Goal: Navigation & Orientation: Find specific page/section

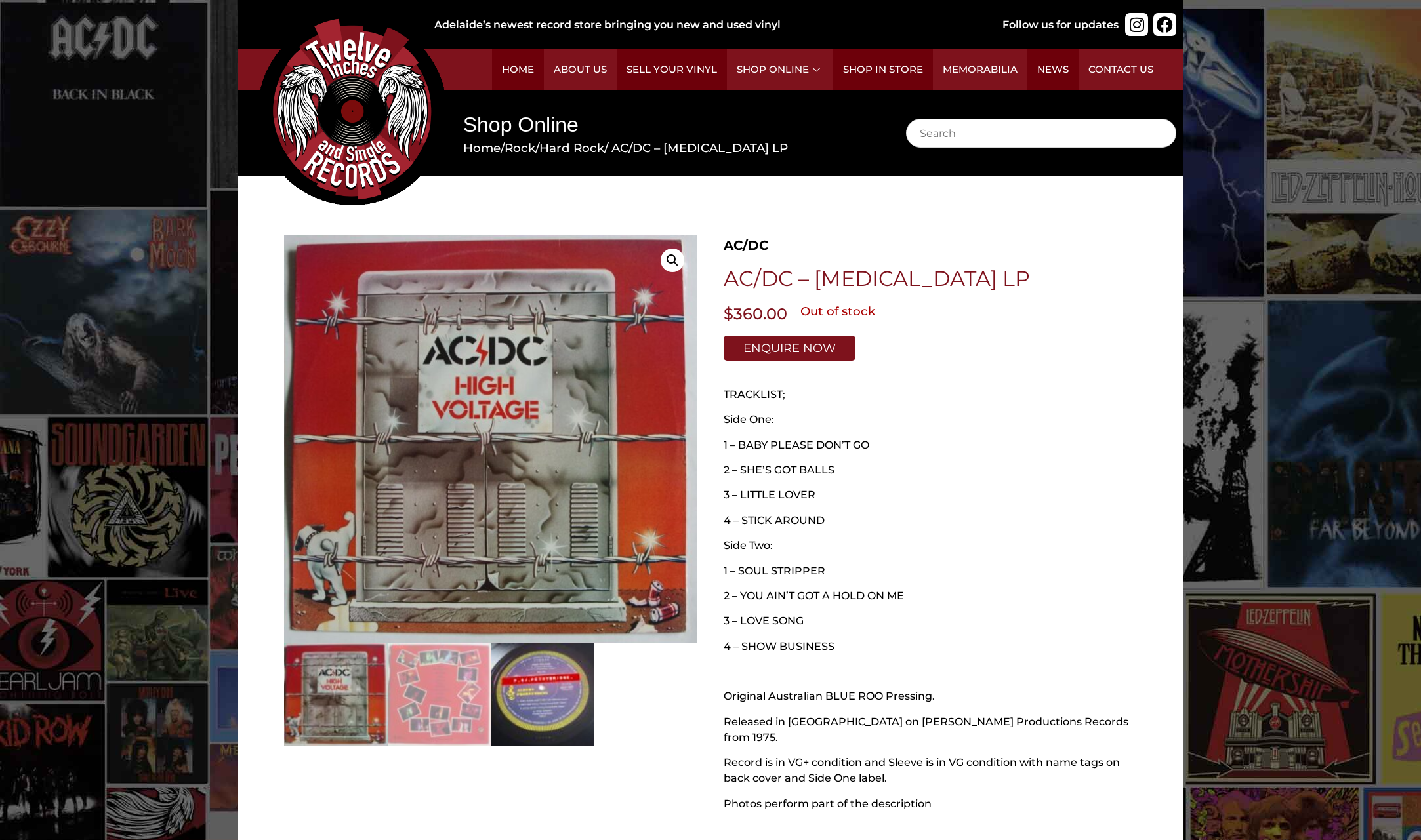
click at [556, 702] on img at bounding box center [542, 695] width 104 height 104
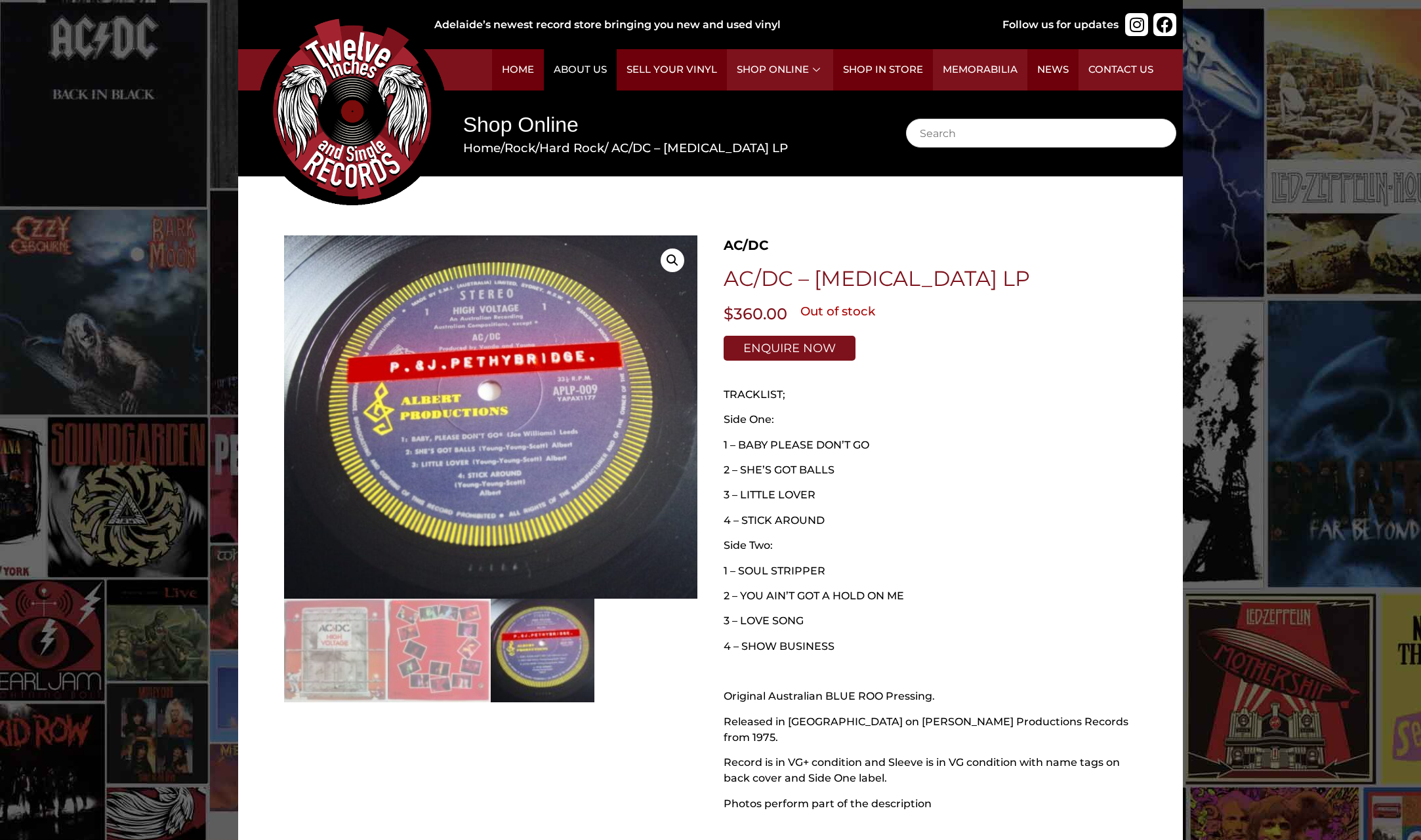
click at [591, 67] on link "About Us" at bounding box center [580, 70] width 73 height 42
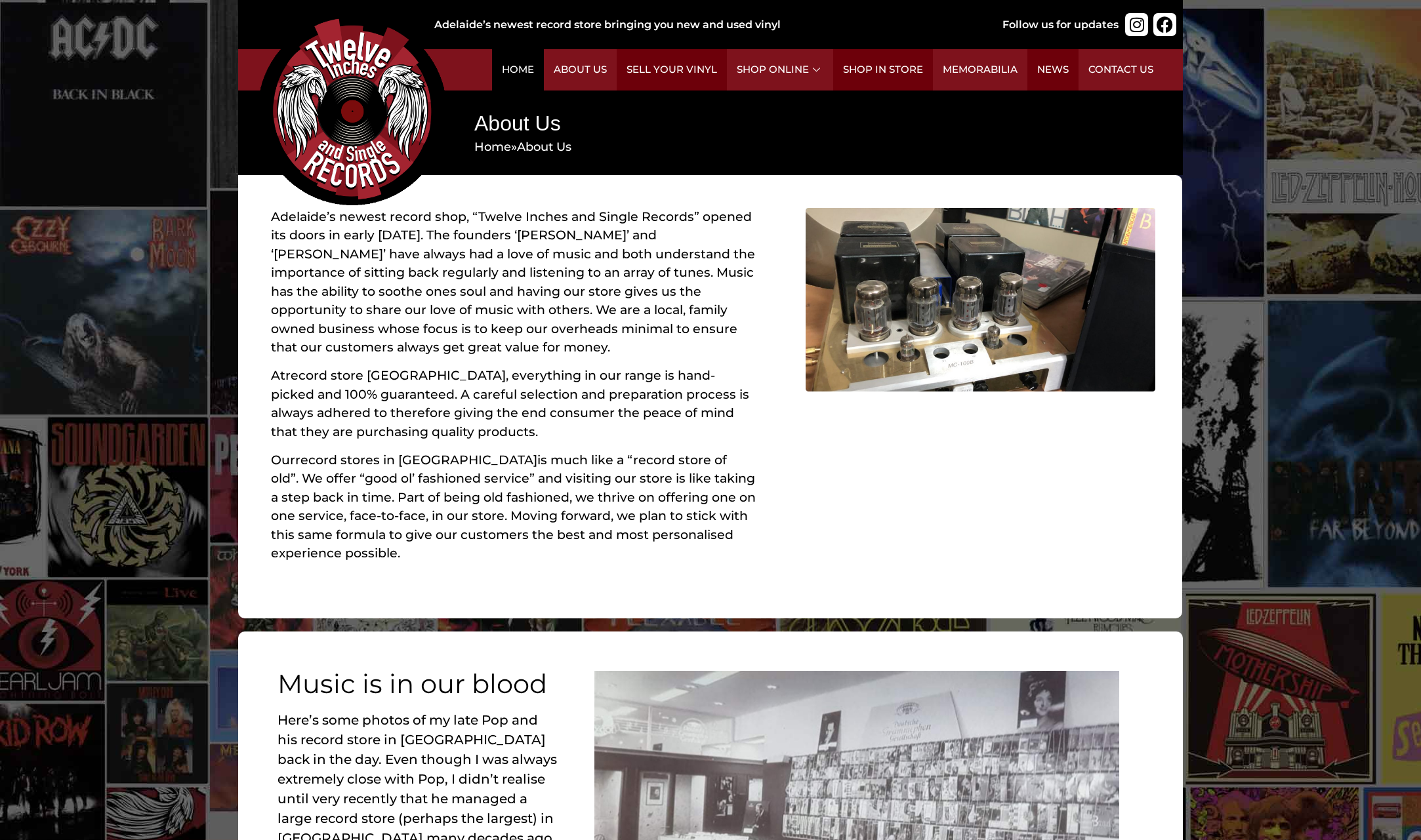
click at [518, 74] on link "Home" at bounding box center [518, 70] width 52 height 42
